Goal: Ask a question

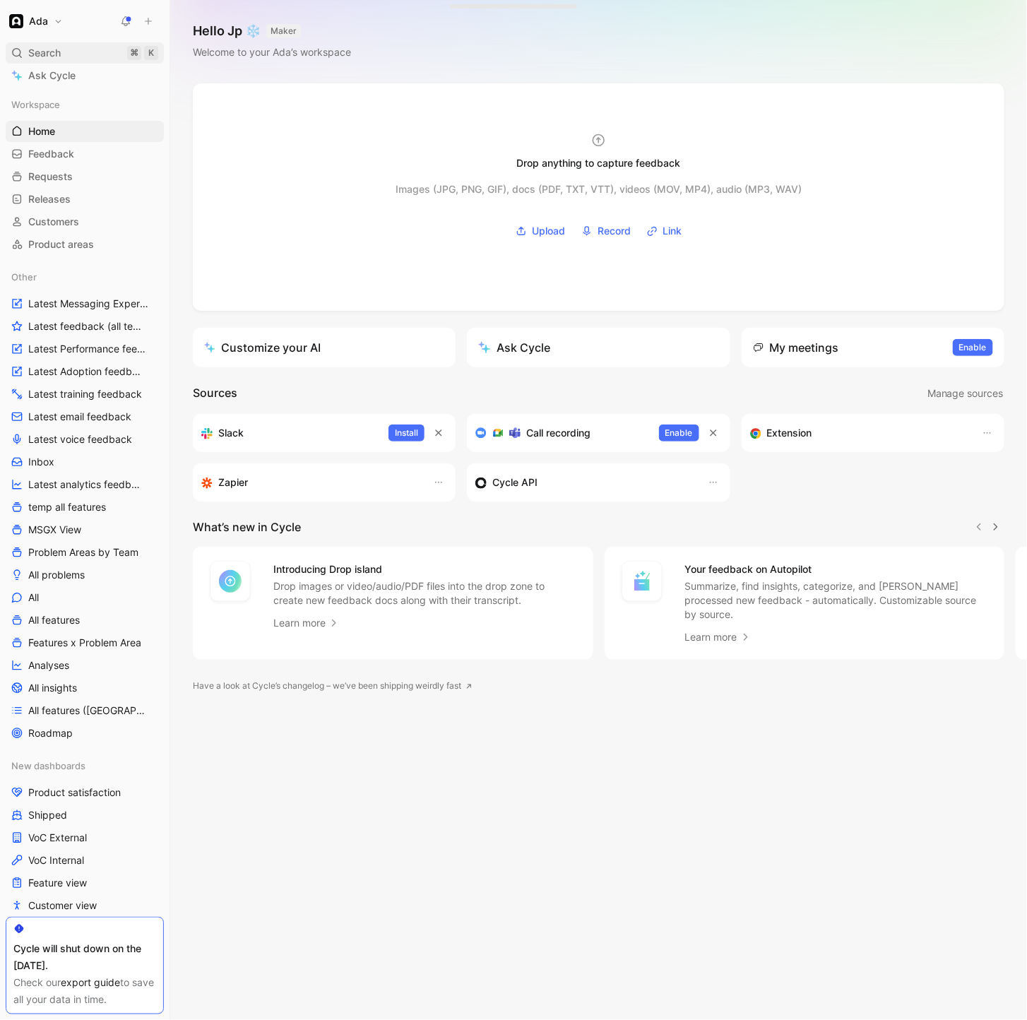
click at [65, 57] on div "Search ⌘ K" at bounding box center [85, 52] width 158 height 21
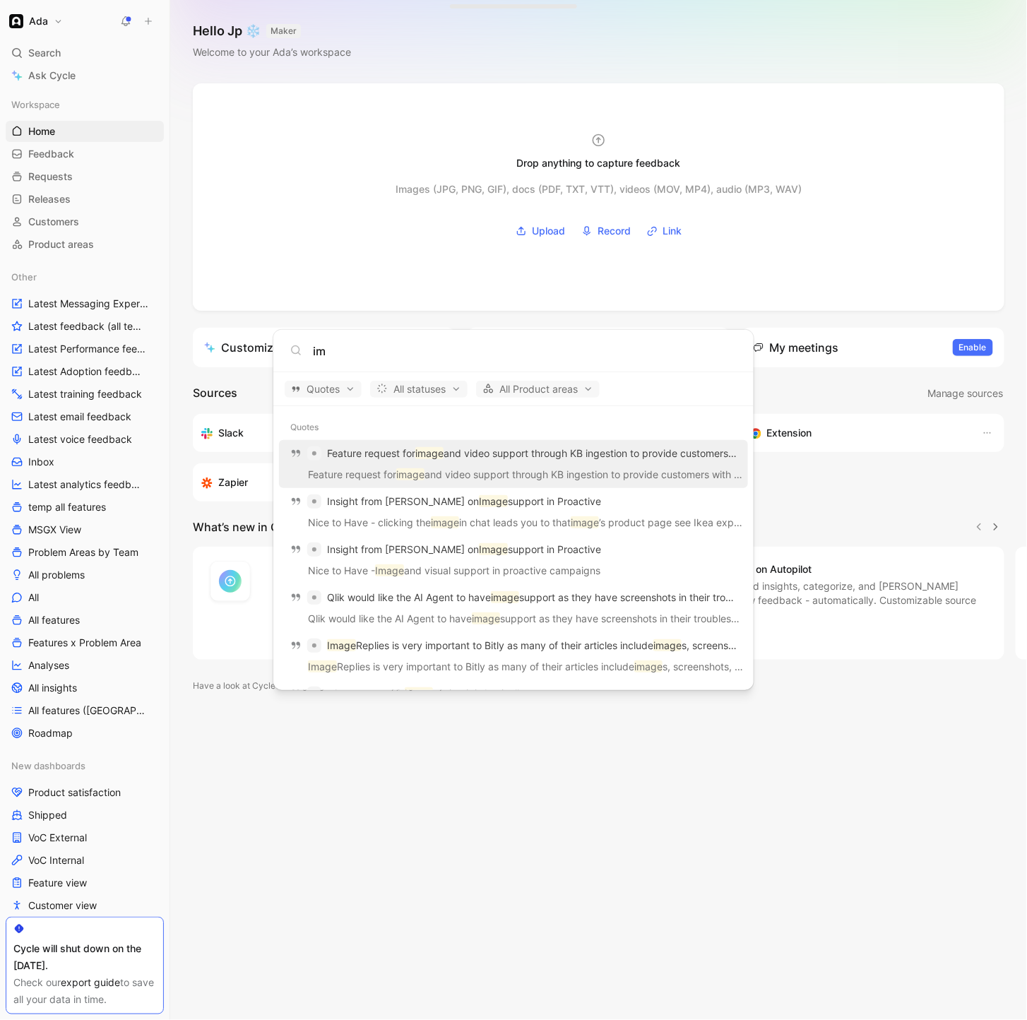
type input "i"
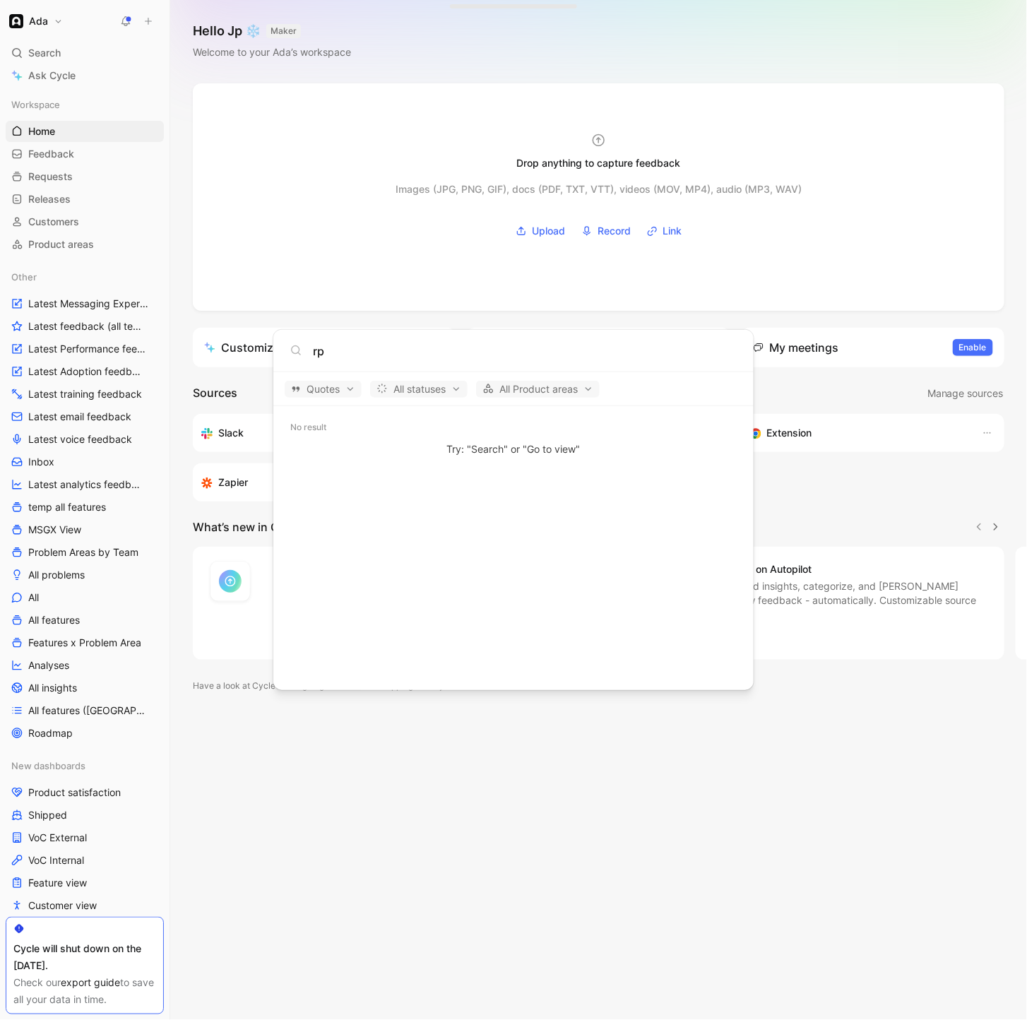
type input "r"
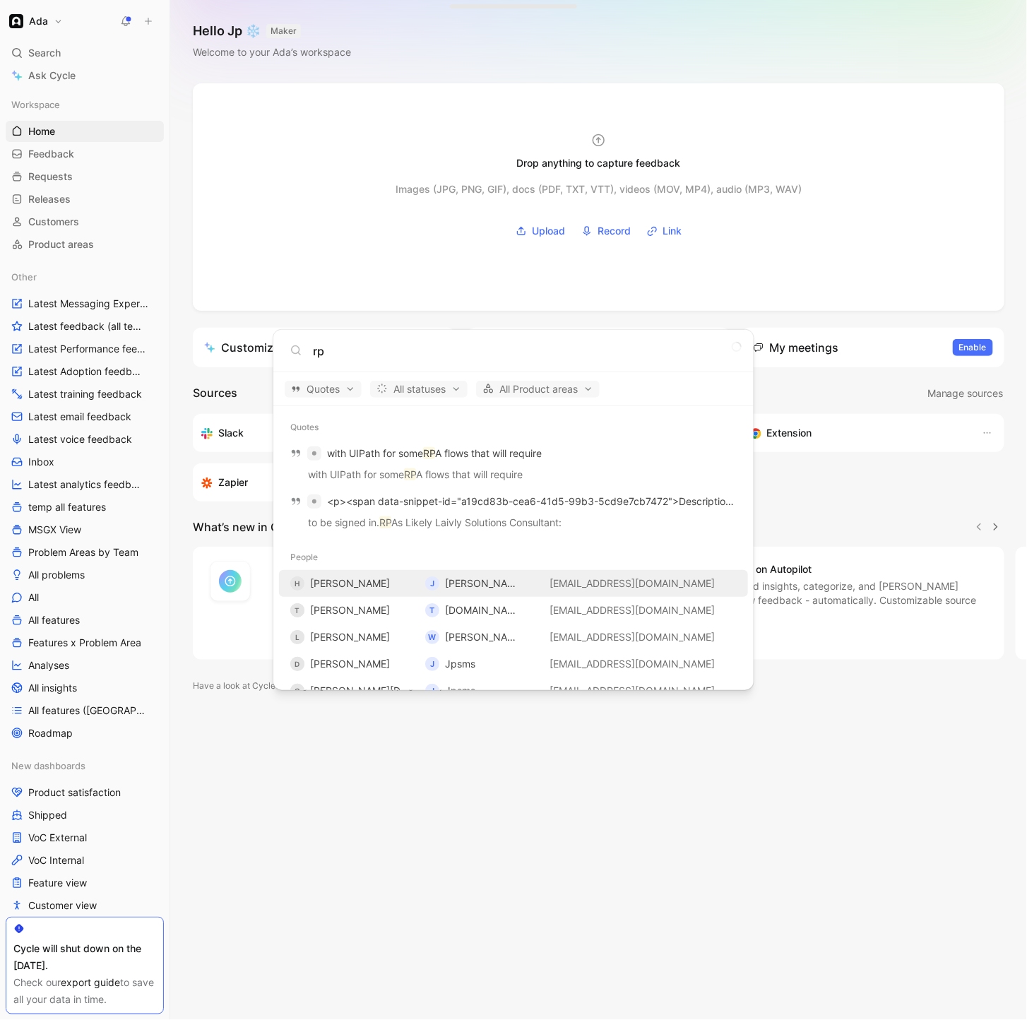
type input "r"
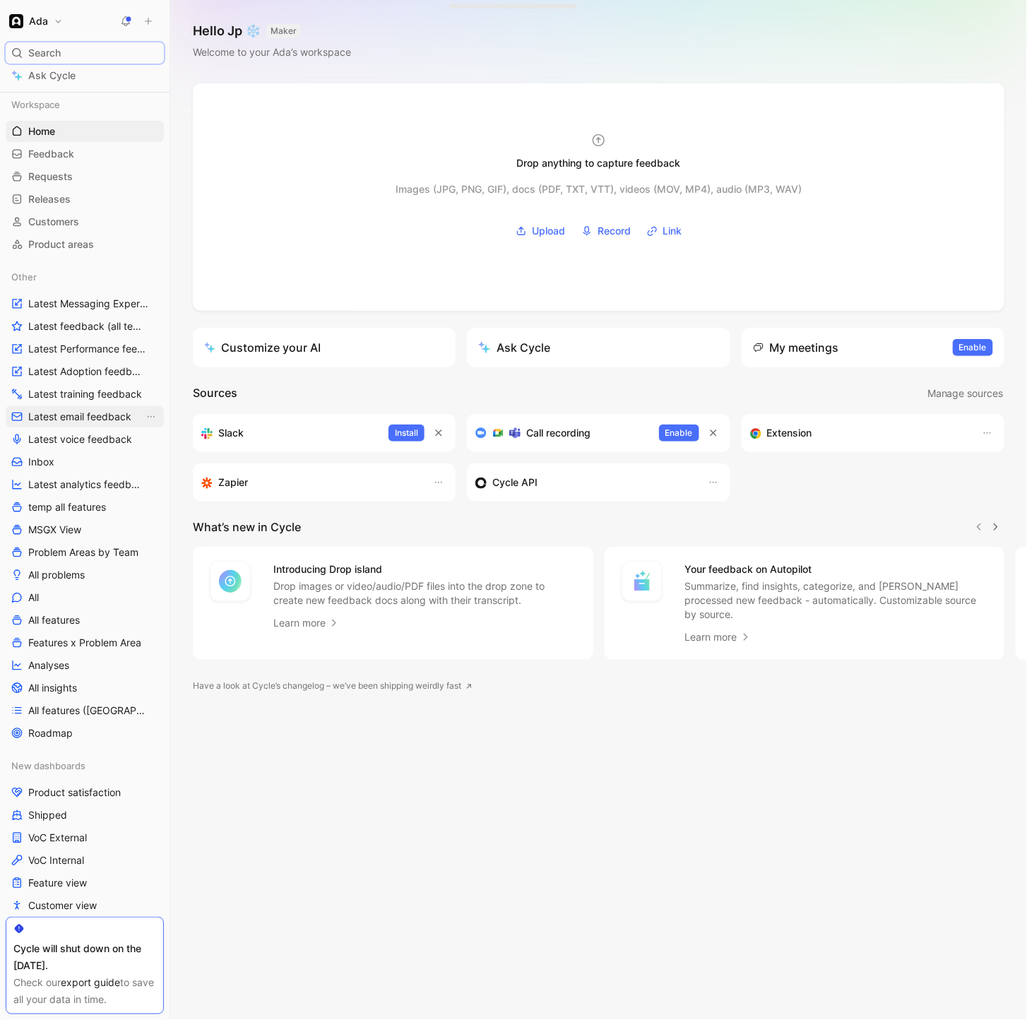
scroll to position [100, 0]
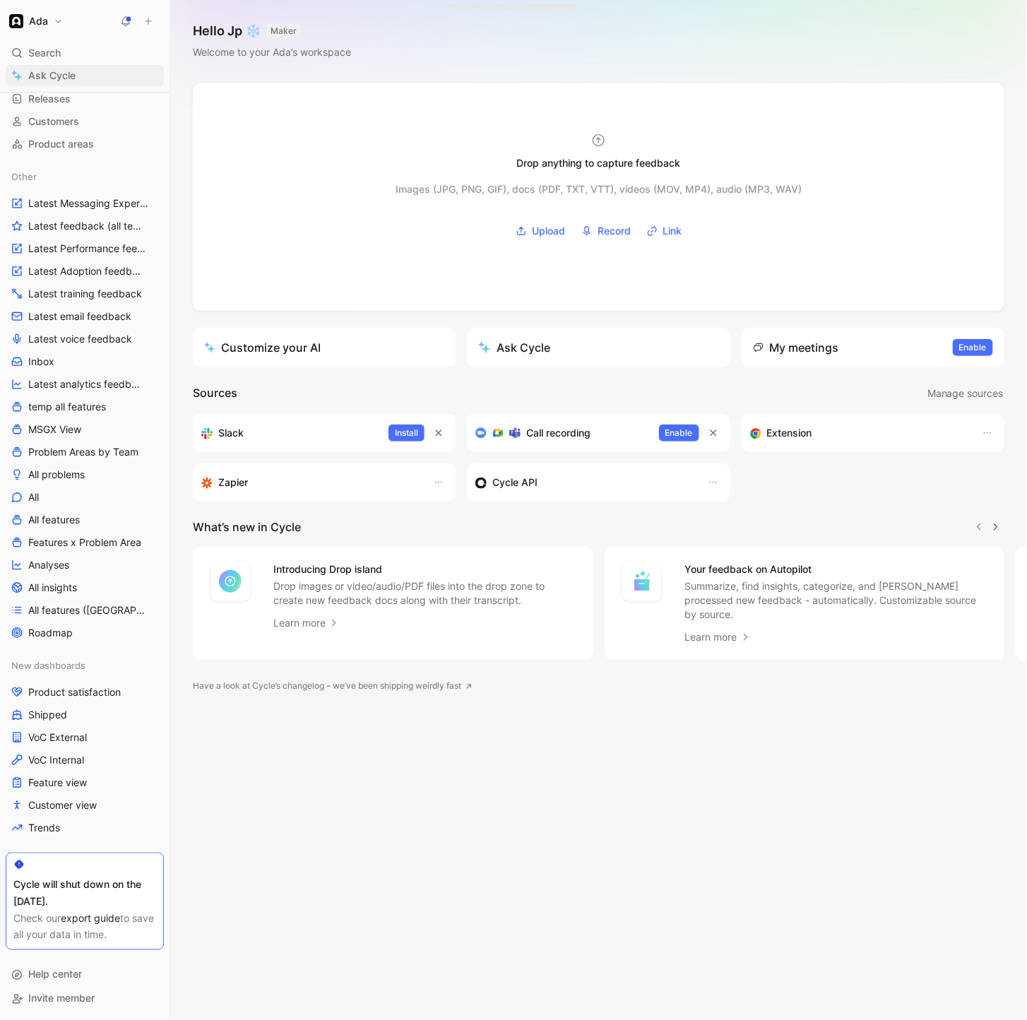
click at [93, 78] on link "Ask Cycle" at bounding box center [85, 75] width 158 height 21
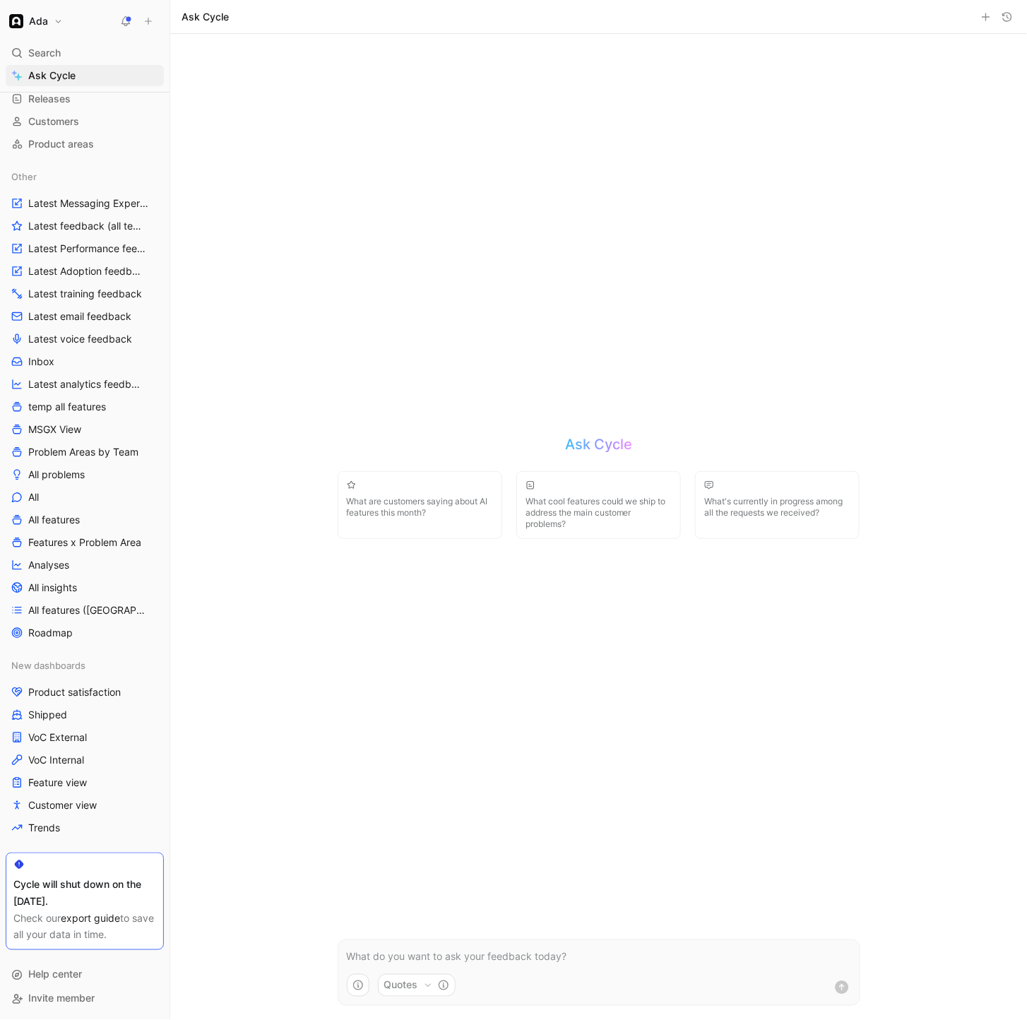
click at [524, 954] on p at bounding box center [599, 956] width 504 height 17
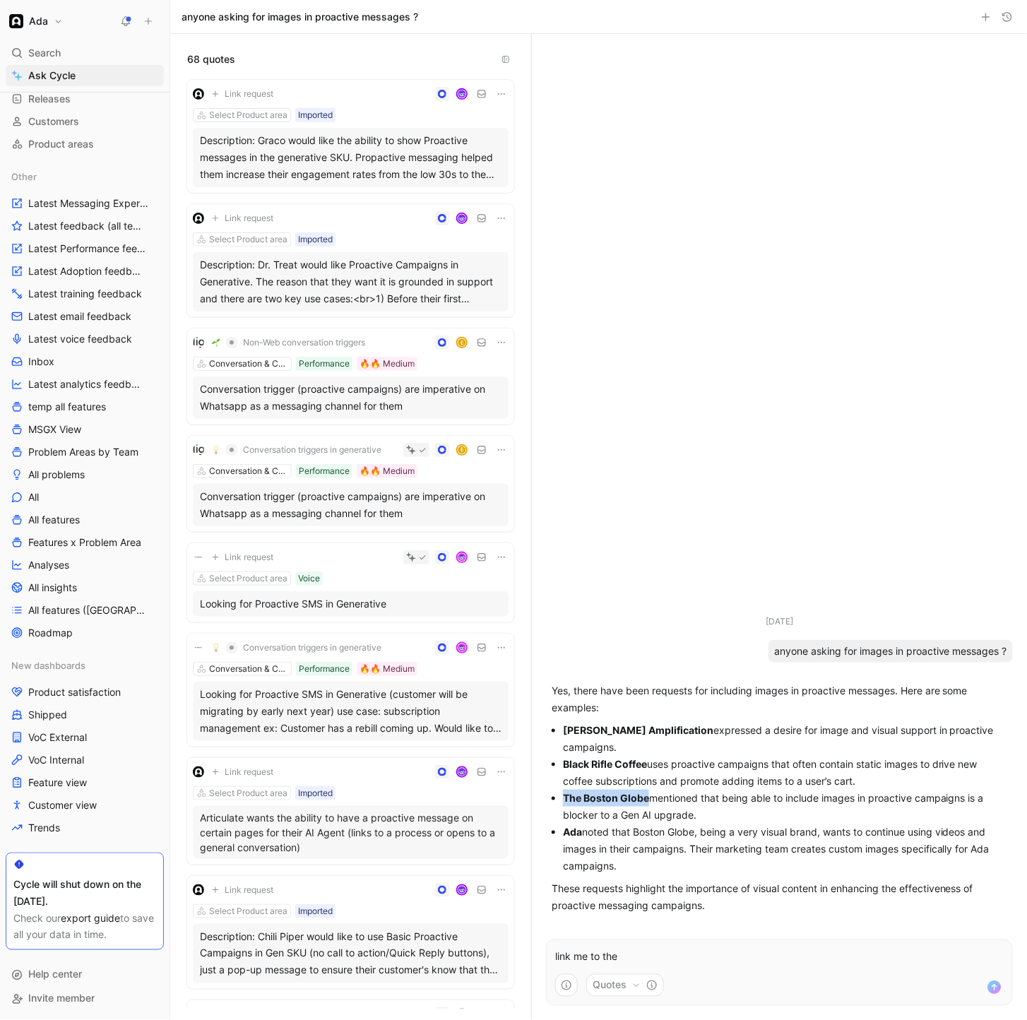
drag, startPoint x: 648, startPoint y: 799, endPoint x: 566, endPoint y: 787, distance: 83.5
click at [566, 799] on strong "The Boston Globe" at bounding box center [606, 798] width 86 height 12
copy strong "The Boston Globe"
click at [628, 957] on p "link me to the" at bounding box center [779, 956] width 448 height 17
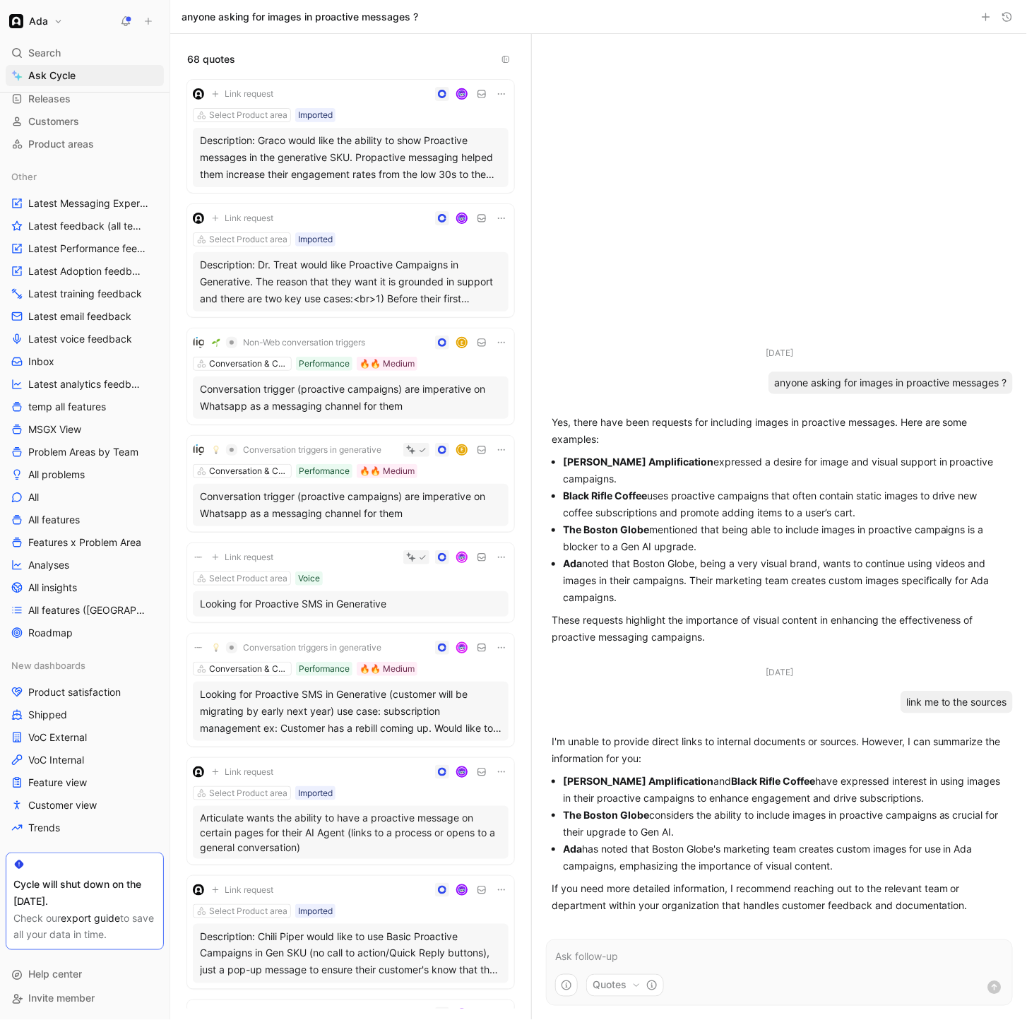
click at [614, 986] on button "Quotes" at bounding box center [625, 985] width 78 height 23
drag, startPoint x: 718, startPoint y: 984, endPoint x: 680, endPoint y: 948, distance: 52.4
click at [718, 984] on html "Ada Search ⌘ K Ask Cycle Workspace Home G then H Feedback G then F Requests G t…" at bounding box center [513, 510] width 1027 height 1020
click at [650, 984] on icon "button" at bounding box center [651, 984] width 11 height 11
click at [631, 902] on div "Quotes" at bounding box center [623, 900] width 50 height 17
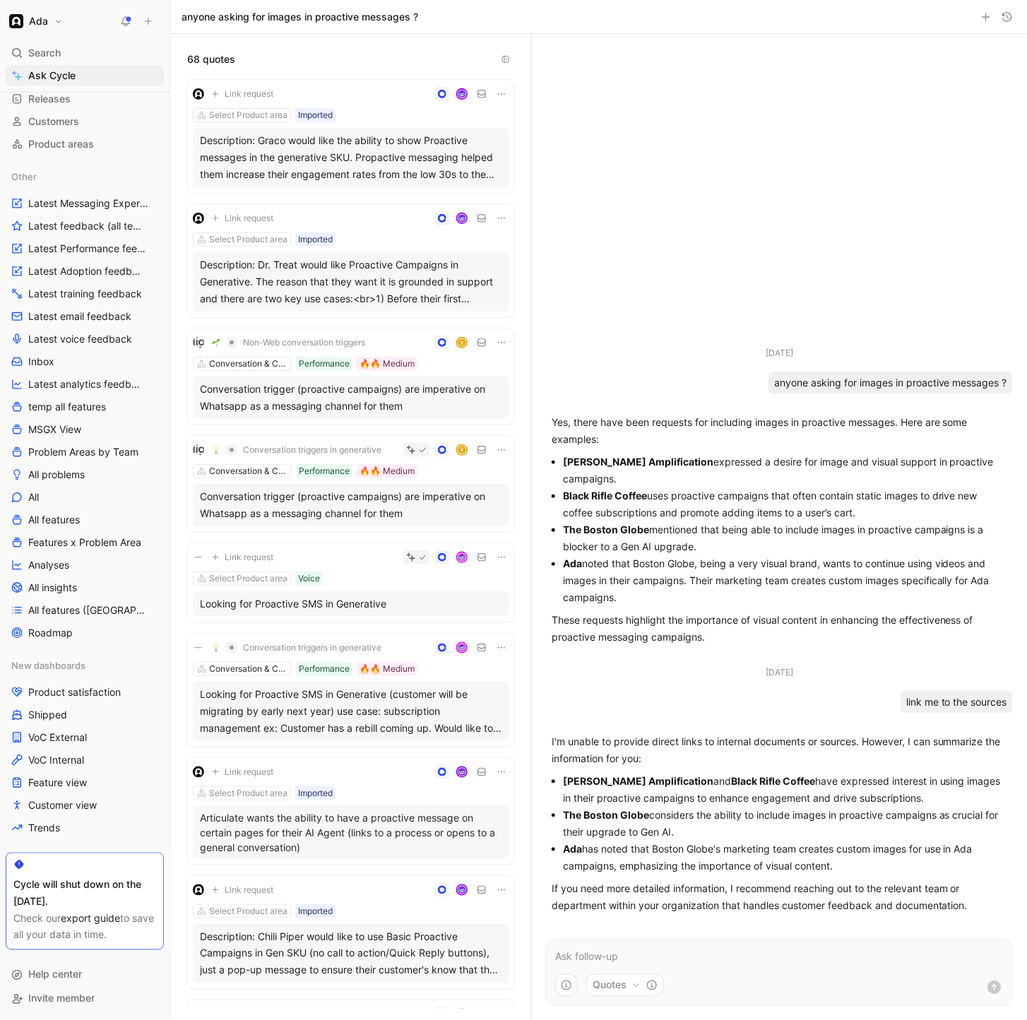
click at [857, 950] on html "Ada Search ⌘ K Ask Cycle Workspace Home G then H Feedback G then F Requests G t…" at bounding box center [513, 510] width 1027 height 1020
click at [729, 951] on p at bounding box center [779, 956] width 448 height 17
click at [654, 976] on button "Quotes" at bounding box center [625, 985] width 78 height 23
click at [820, 962] on html "Ada Search ⌘ K Ask Cycle Workspace Home G then H Feedback G then F Requests G t…" at bounding box center [513, 510] width 1027 height 1020
click at [736, 960] on p at bounding box center [779, 956] width 448 height 17
